Goal: Book appointment/travel/reservation

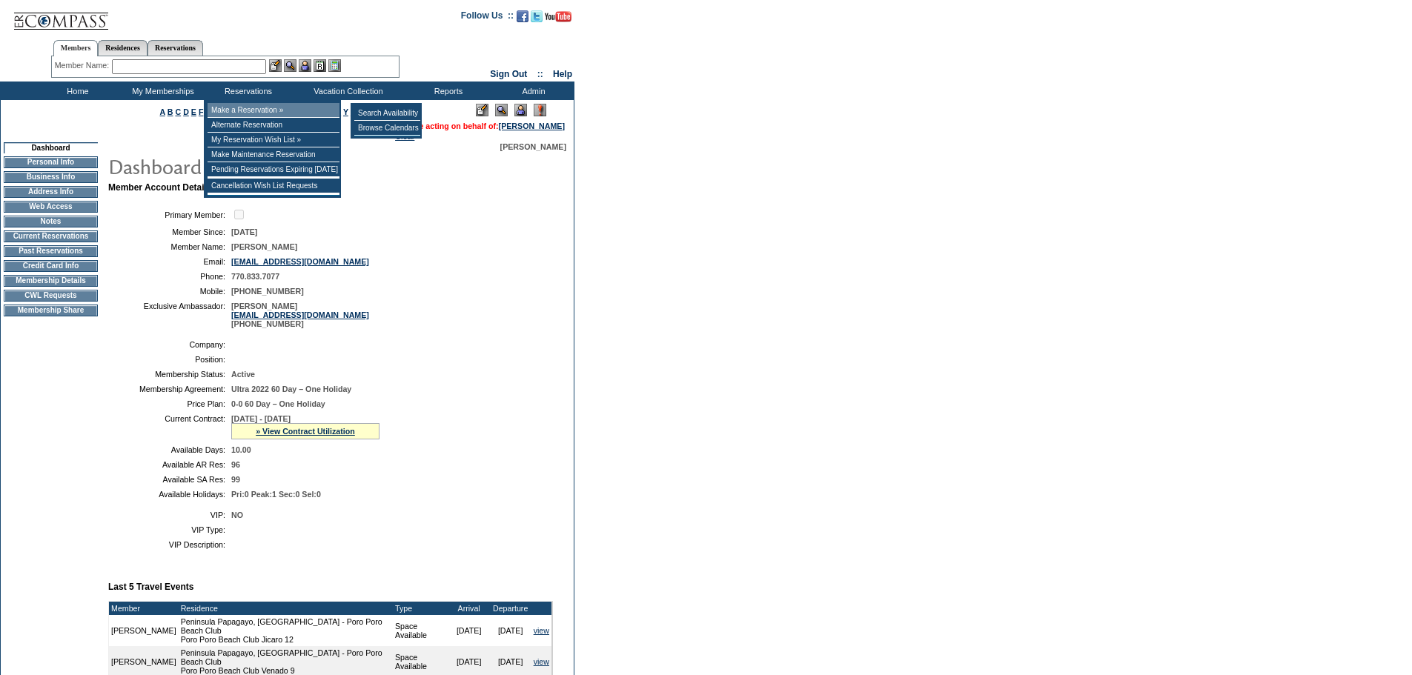
click at [262, 107] on td "Make a Reservation »" at bounding box center [274, 110] width 132 height 15
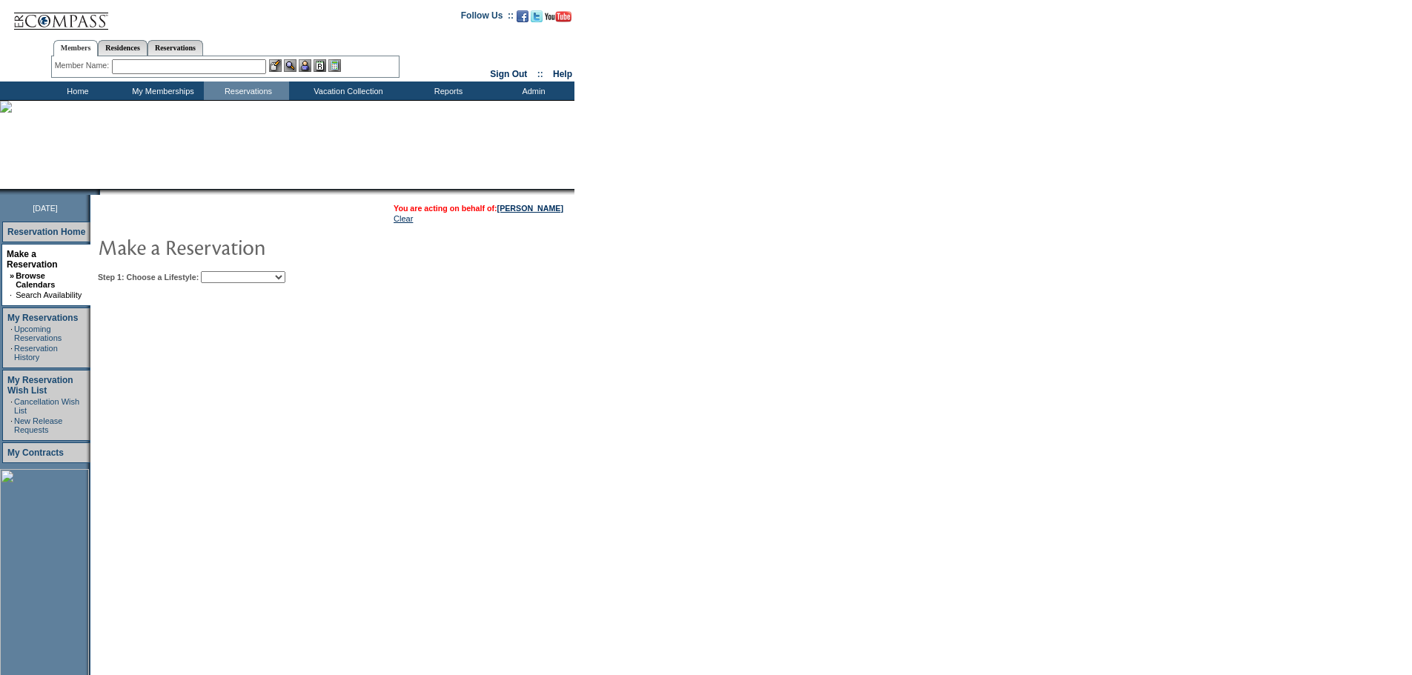
click at [282, 274] on select "Beach Leisure Metropolitan Mountain OIAL for Adventure OIAL for Couples OIAL fo…" at bounding box center [243, 277] width 84 height 12
select select "Metropolitan"
click at [226, 273] on select "Beach Leisure Metropolitan Mountain OIAL for Adventure OIAL for Couples OIAL fo…" at bounding box center [243, 277] width 84 height 12
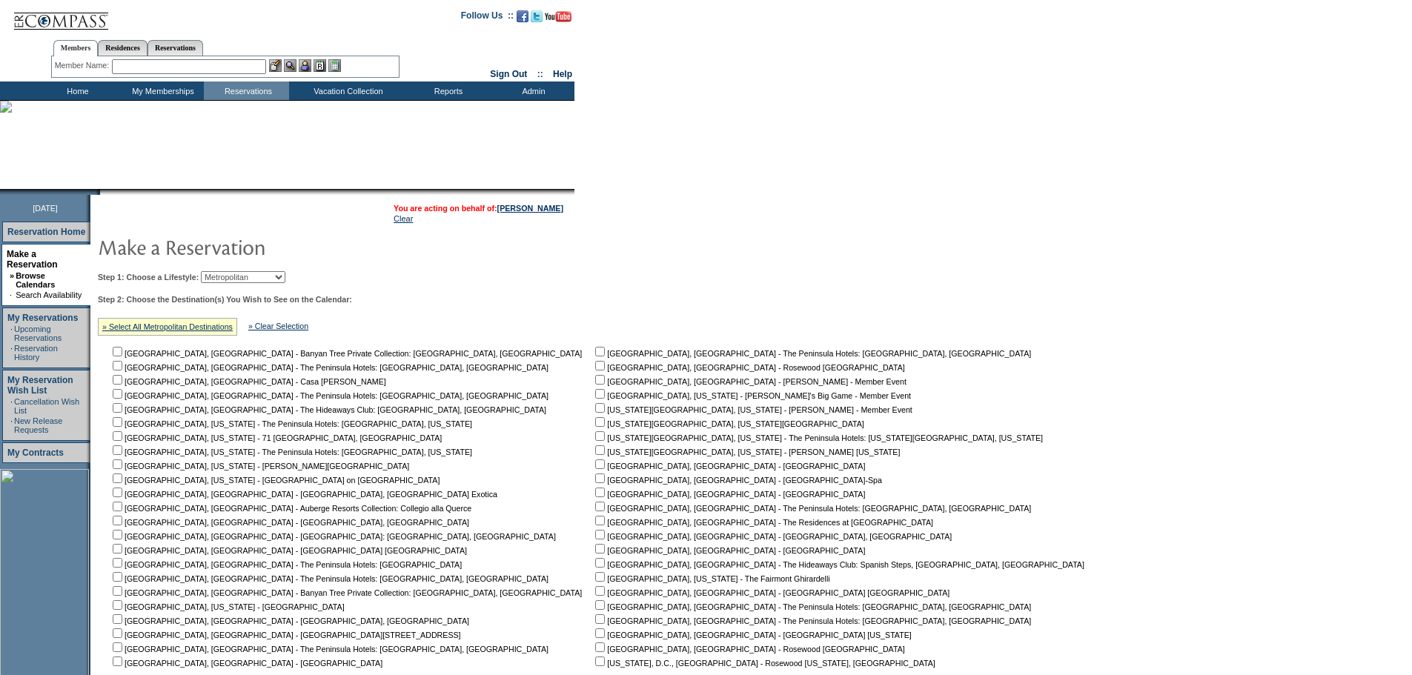
click at [595, 427] on input "checkbox" at bounding box center [600, 422] width 10 height 10
checkbox input "true"
click at [595, 455] on input "checkbox" at bounding box center [600, 450] width 10 height 10
checkbox input "true"
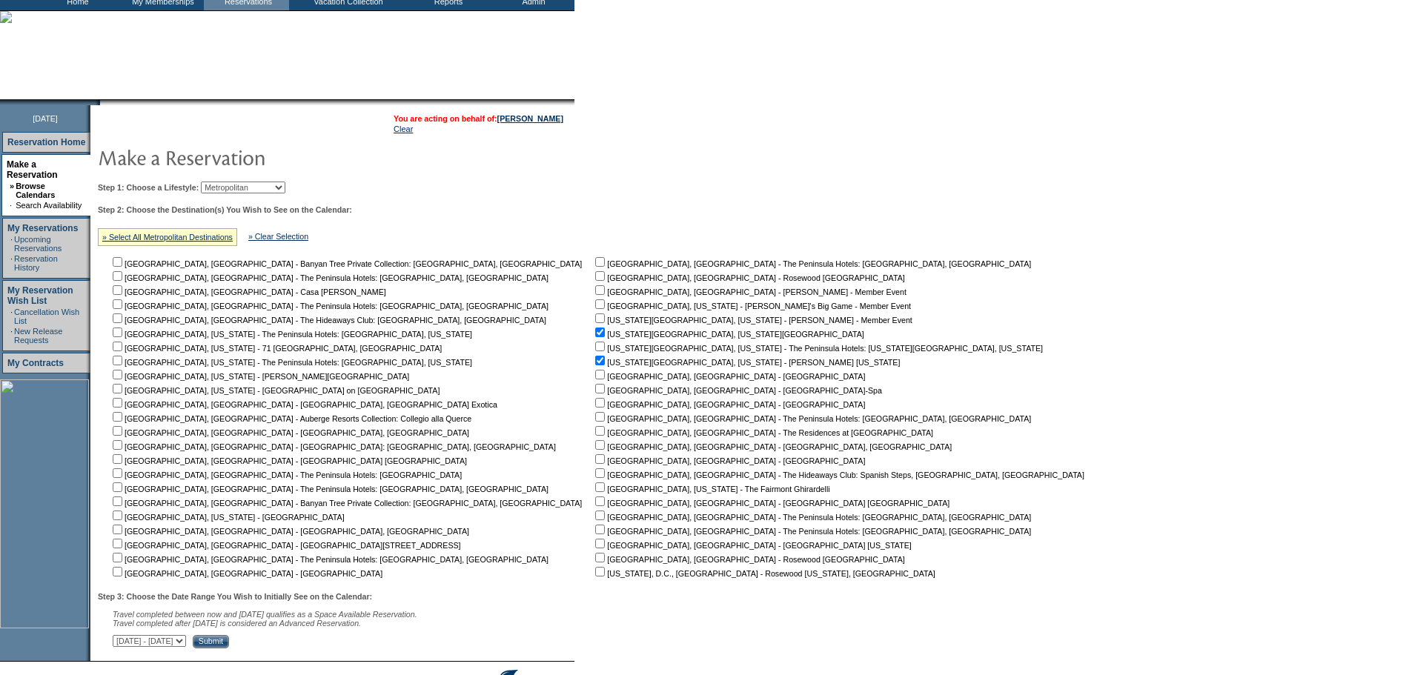
scroll to position [182, 0]
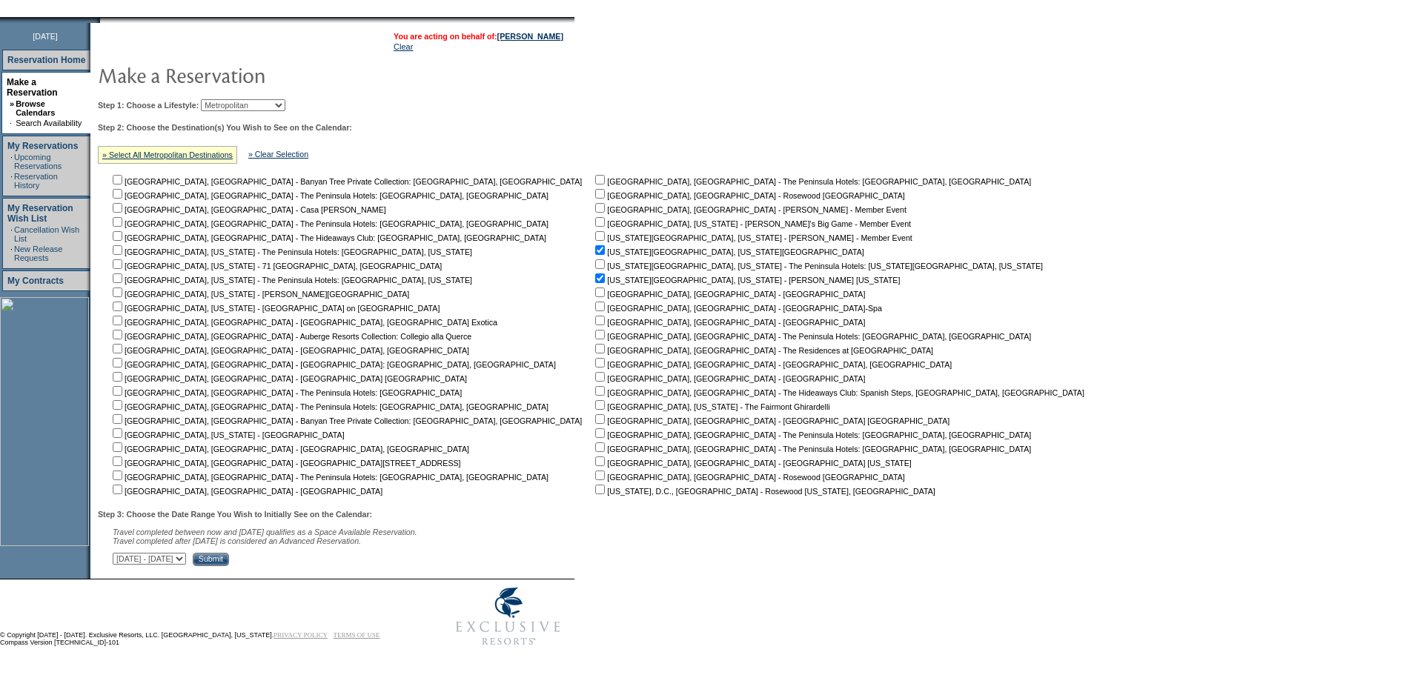
click at [186, 559] on select "September 2, 2025 - October 17, 2025 October 18, 2025 - December 1, 2025 Decemb…" at bounding box center [149, 559] width 73 height 12
click at [229, 559] on input "Submit" at bounding box center [211, 559] width 36 height 13
